Goal: Task Accomplishment & Management: Manage account settings

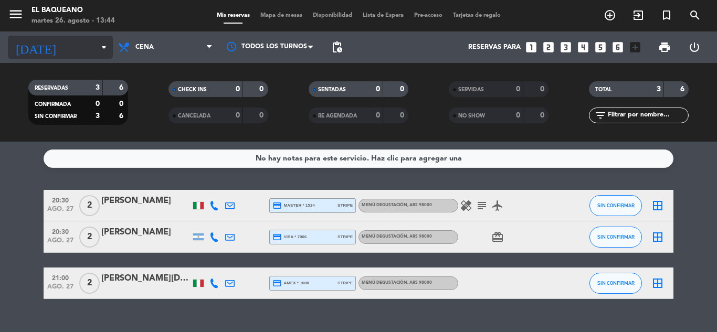
click at [87, 52] on input at bounding box center [107, 47] width 89 height 18
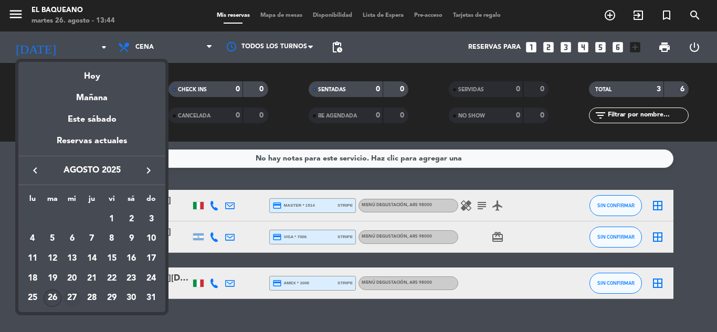
click at [66, 299] on div "27" at bounding box center [72, 299] width 18 height 18
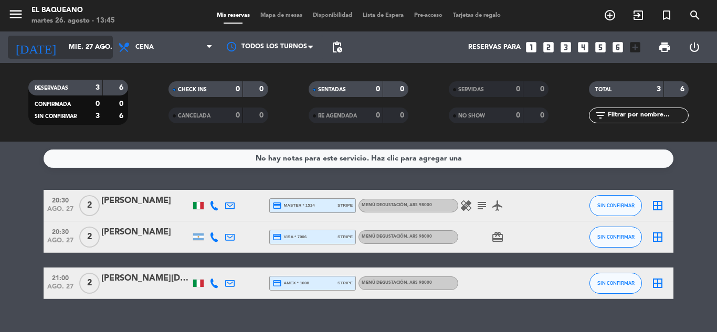
click at [76, 41] on input "mié. 27 ago." at bounding box center [107, 47] width 89 height 18
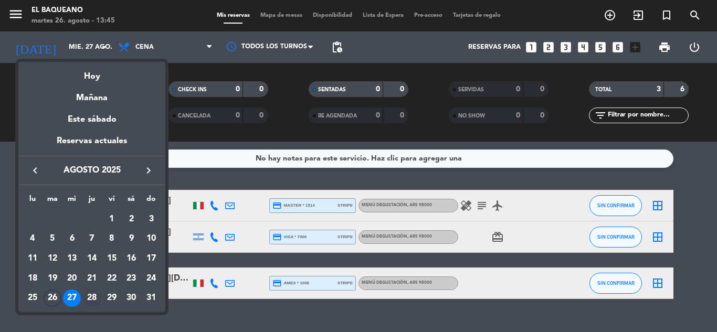
click at [89, 297] on div "28" at bounding box center [92, 299] width 18 height 18
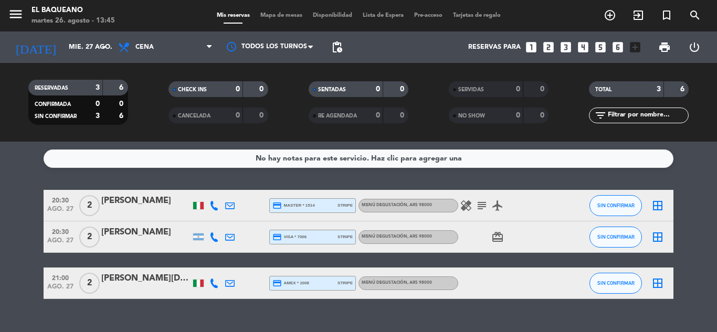
type input "jue. 28 ago."
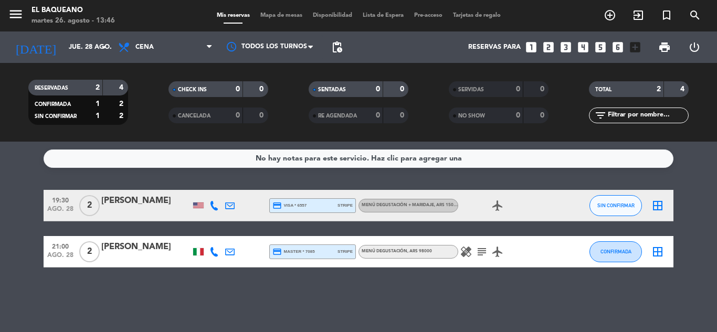
click at [262, 252] on icon "subject" at bounding box center [481, 252] width 13 height 13
click at [262, 250] on icon "healing" at bounding box center [466, 252] width 13 height 13
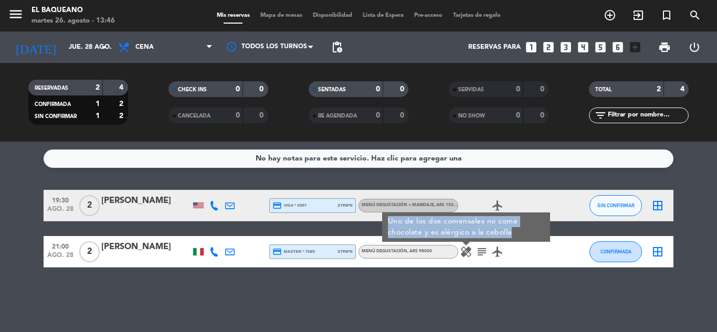
drag, startPoint x: 522, startPoint y: 232, endPoint x: 388, endPoint y: 224, distance: 134.1
click at [262, 224] on div "Uno de los dos comensales no come chocolate y es alérgico a la cebolla" at bounding box center [466, 226] width 168 height 29
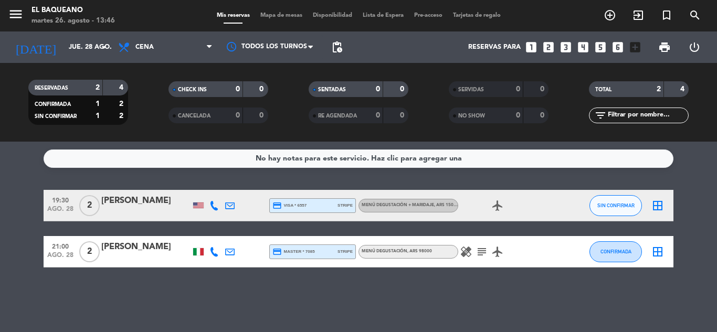
click at [165, 256] on div at bounding box center [145, 258] width 89 height 8
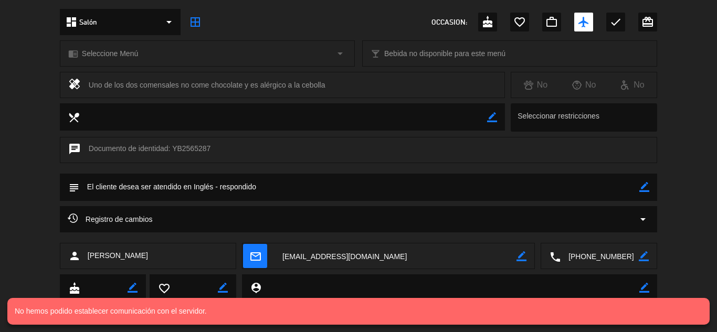
scroll to position [118, 0]
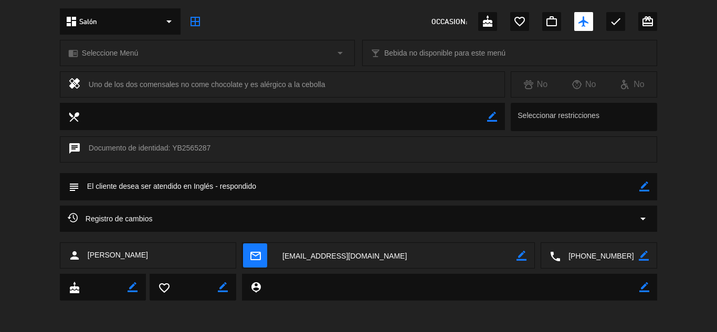
drag, startPoint x: 339, startPoint y: 83, endPoint x: 87, endPoint y: 94, distance: 252.6
click at [87, 94] on div "healing Uno de los dos comensales no come chocolate y es alérgico a la cebolla" at bounding box center [282, 84] width 445 height 26
copy div "Uno de los dos comensales no come chocolate y es alérgico a la cebolla"
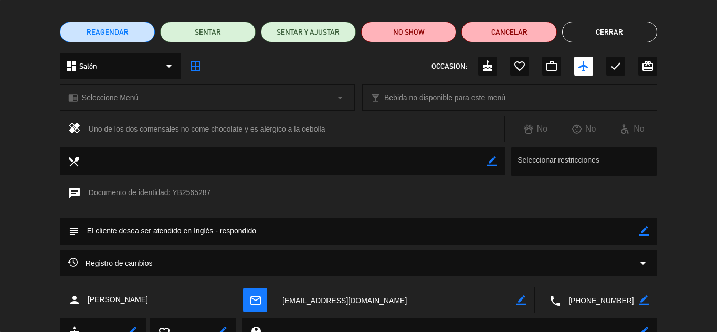
scroll to position [0, 0]
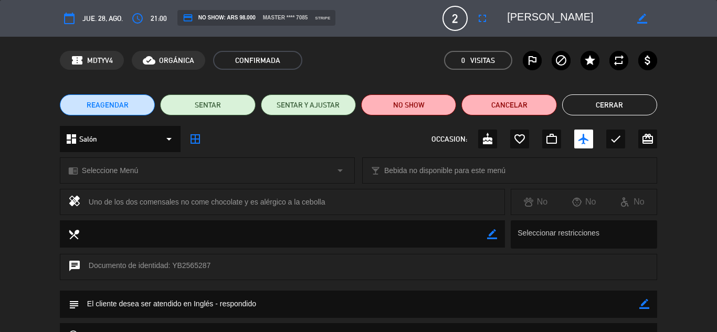
click at [262, 108] on button "Cerrar" at bounding box center [609, 104] width 95 height 21
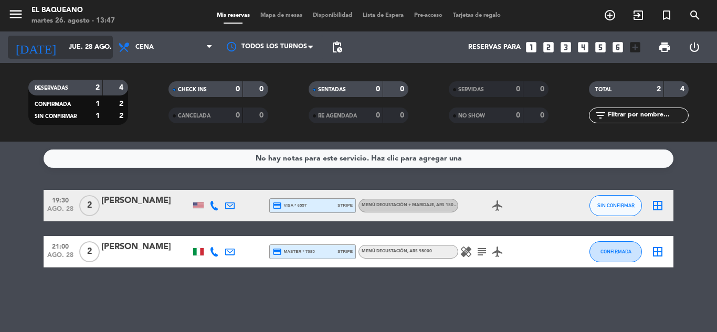
click at [68, 51] on input "jue. 28 ago." at bounding box center [107, 47] width 89 height 18
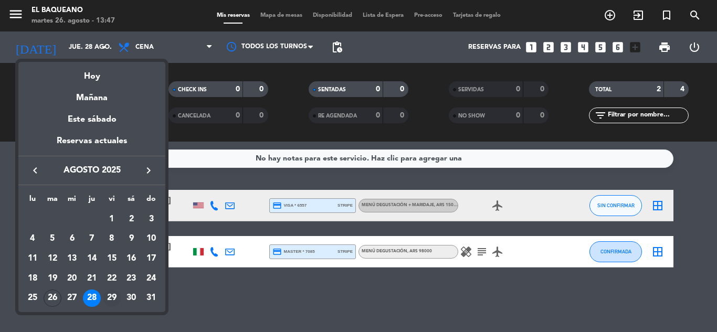
click at [108, 292] on div "29" at bounding box center [112, 299] width 18 height 18
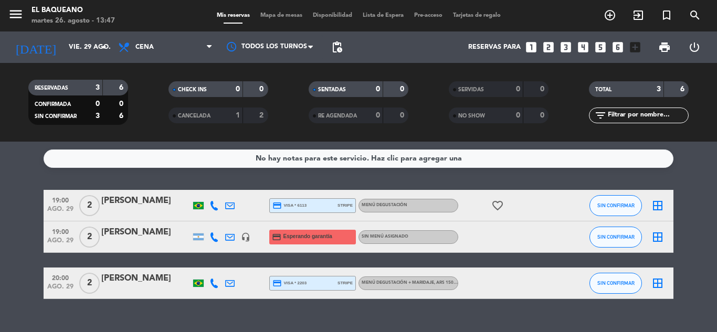
click at [243, 237] on icon "headset_mic" at bounding box center [245, 236] width 9 height 9
click at [262, 206] on icon "favorite_border" at bounding box center [497, 205] width 13 height 13
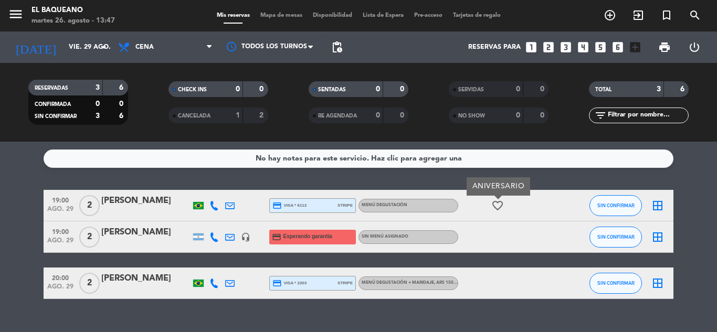
click at [262, 206] on icon "favorite_border" at bounding box center [497, 205] width 13 height 13
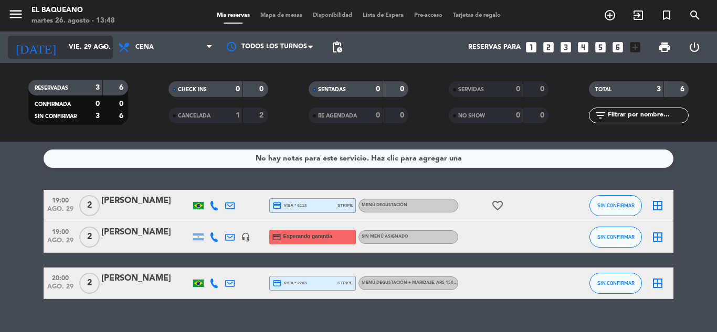
click at [87, 49] on input "vie. 29 ago." at bounding box center [107, 47] width 89 height 18
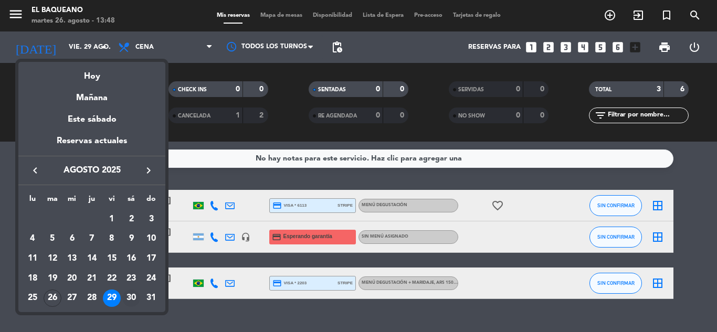
click at [132, 296] on div "30" at bounding box center [131, 299] width 18 height 18
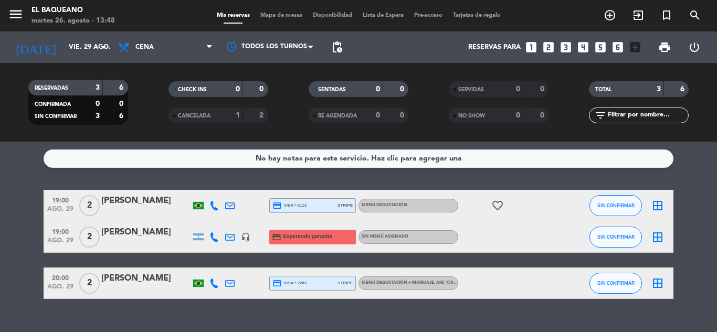
type input "sáb. 30 ago."
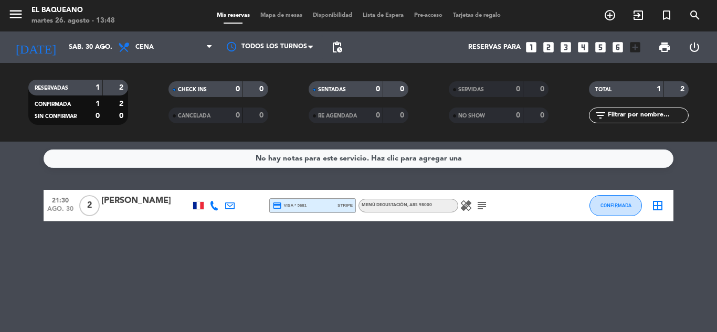
click at [262, 206] on icon "subject" at bounding box center [481, 205] width 13 height 13
click at [262, 208] on icon "healing" at bounding box center [466, 205] width 13 height 13
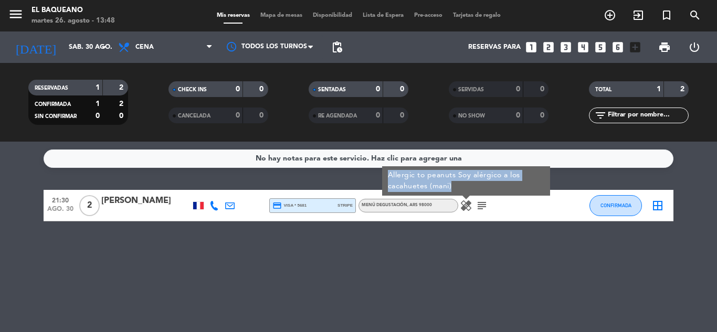
drag, startPoint x: 462, startPoint y: 185, endPoint x: 374, endPoint y: 174, distance: 88.3
click at [262, 170] on div "Allergic to peanuts Soy alérgico a los cacahuetes (mani)" at bounding box center [466, 180] width 168 height 29
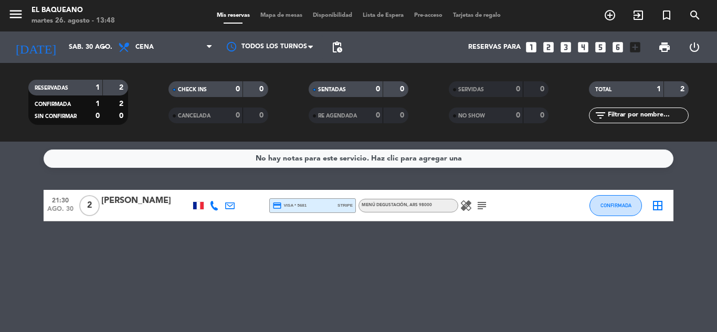
click at [156, 209] on div at bounding box center [145, 212] width 89 height 8
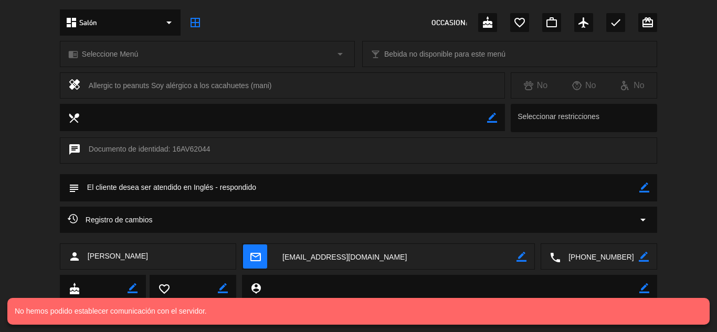
scroll to position [118, 0]
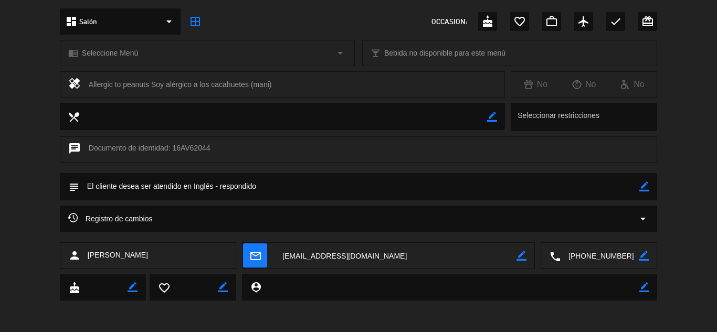
drag, startPoint x: 297, startPoint y: 88, endPoint x: 162, endPoint y: 88, distance: 135.4
click at [82, 88] on div "healing Allergic to peanuts Soy alérgico a los cacahuetes (mani)" at bounding box center [282, 84] width 445 height 26
copy div "Allergic to peanuts Soy alérgico a los cacahuetes (mani)"
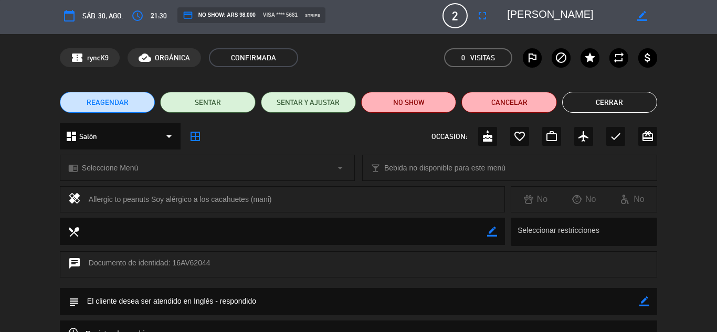
scroll to position [0, 0]
